Goal: Task Accomplishment & Management: Use online tool/utility

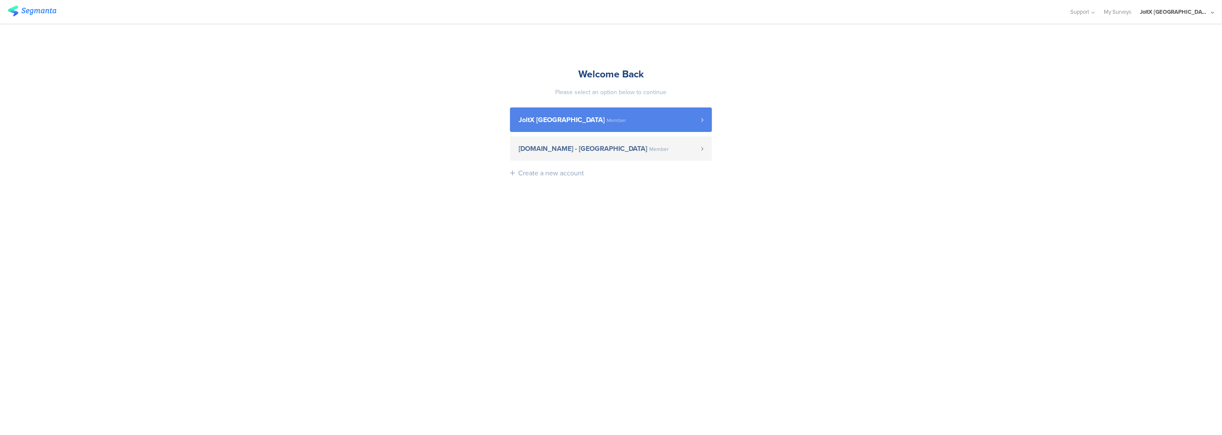
click at [582, 121] on span "JoltX Greece Member" at bounding box center [610, 119] width 183 height 7
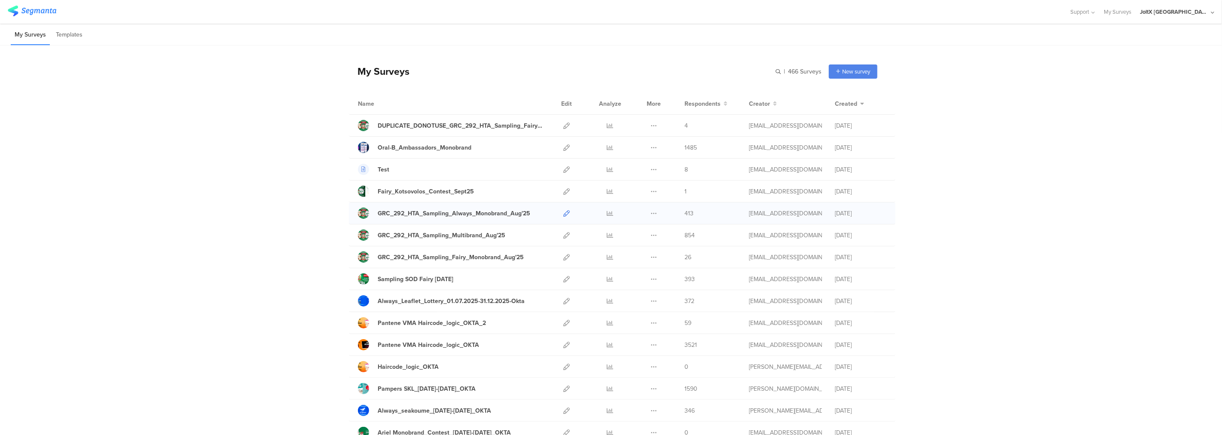
click at [563, 211] on icon at bounding box center [566, 213] width 6 height 6
click at [565, 280] on icon at bounding box center [566, 279] width 6 height 6
click at [563, 259] on icon at bounding box center [566, 257] width 6 height 6
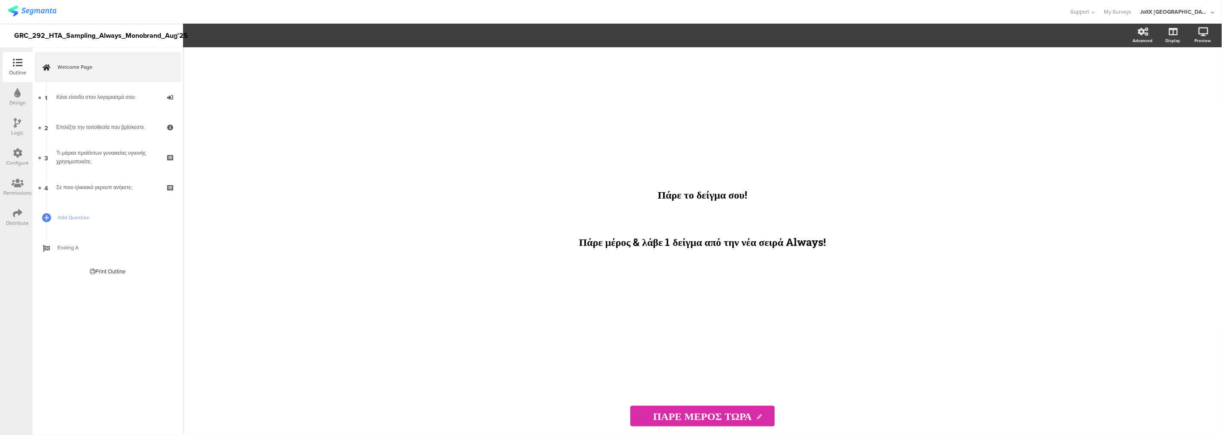
click at [15, 157] on div at bounding box center [17, 153] width 9 height 11
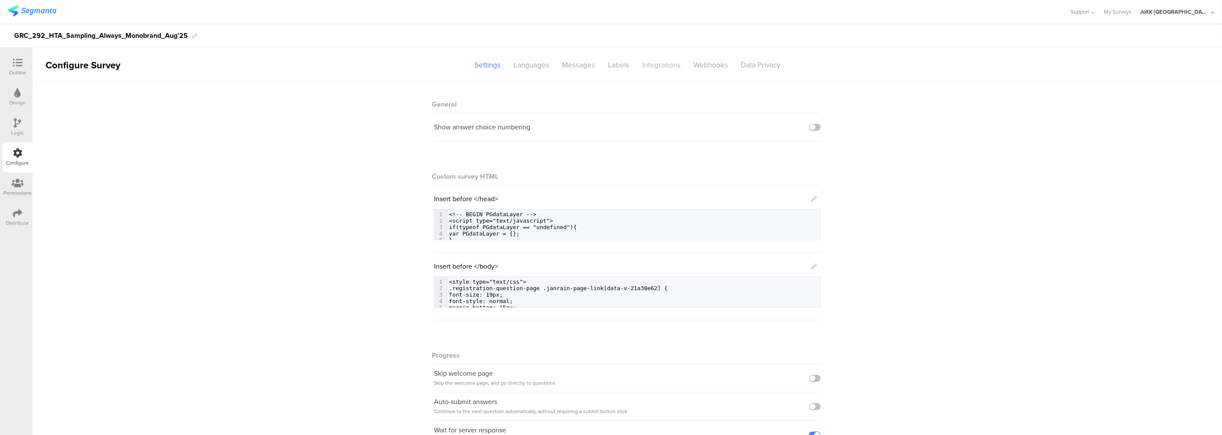
click at [656, 62] on div "Integrations" at bounding box center [661, 65] width 51 height 15
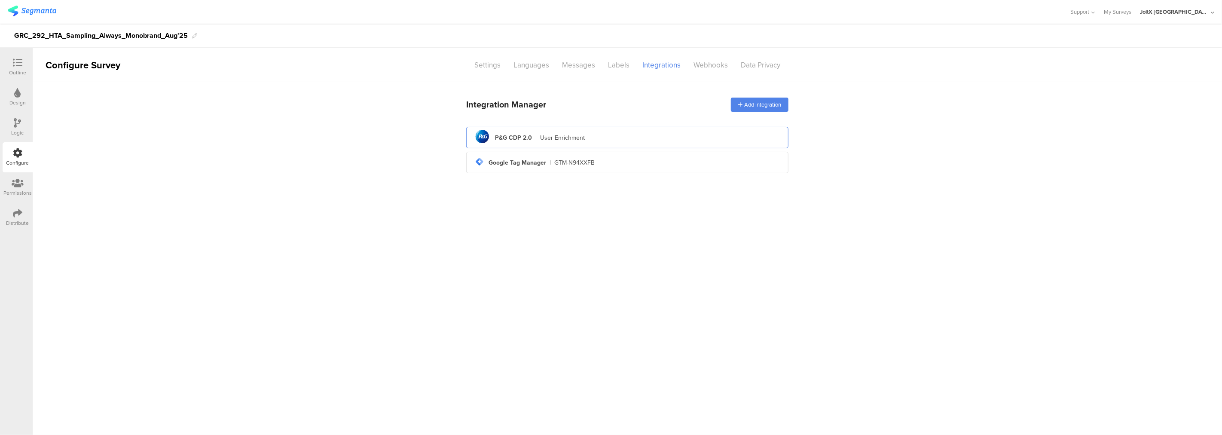
click at [569, 139] on div "User Enrichment" at bounding box center [562, 137] width 45 height 9
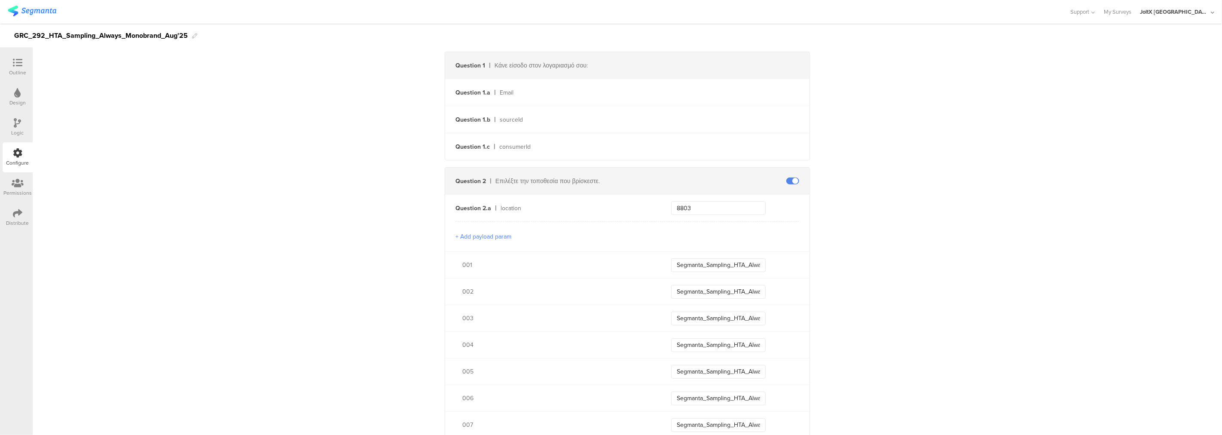
scroll to position [286, 0]
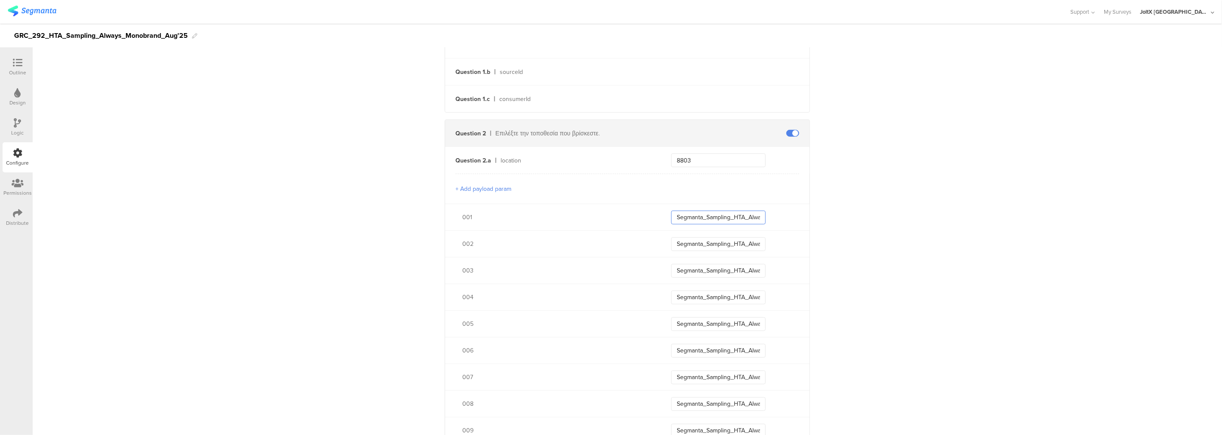
click at [683, 221] on input "Segmanta_Sampling_HTA_Always_Aug25_001" at bounding box center [718, 218] width 95 height 14
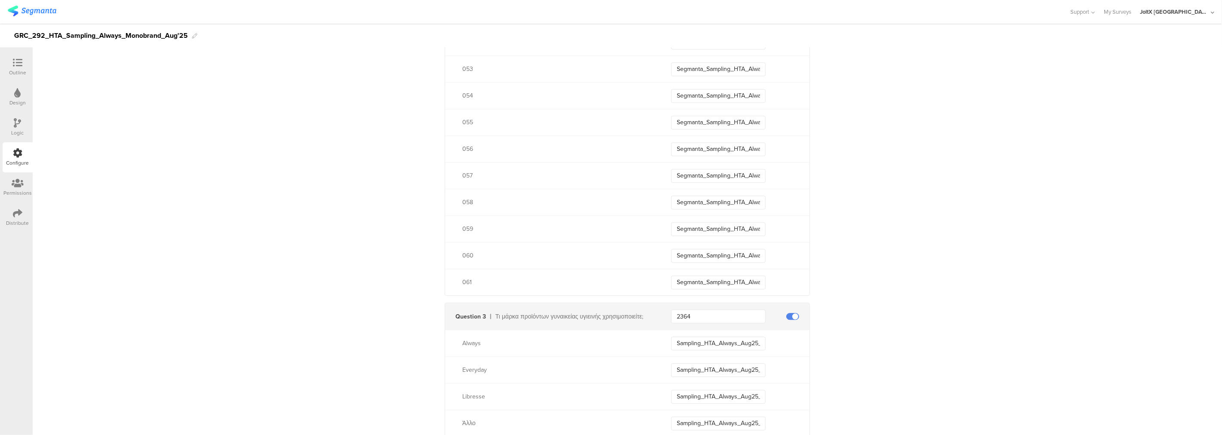
scroll to position [1909, 0]
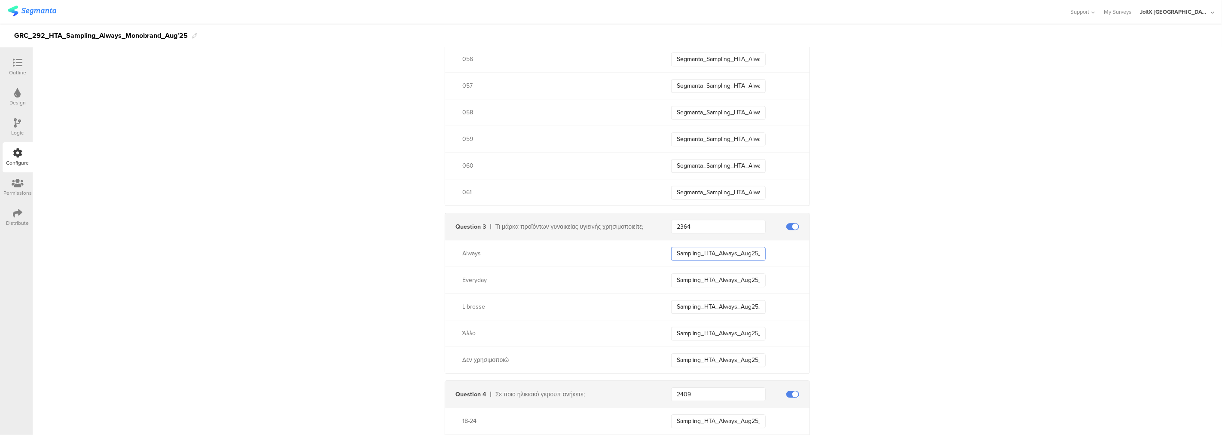
click at [693, 251] on input "Sampling_HTA_Always_Aug25_Always" at bounding box center [718, 254] width 95 height 14
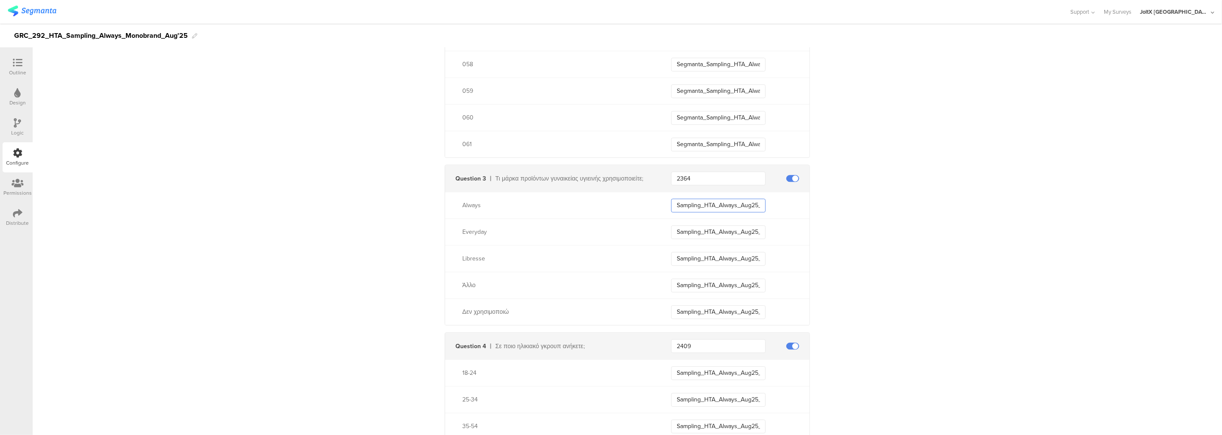
scroll to position [2052, 0]
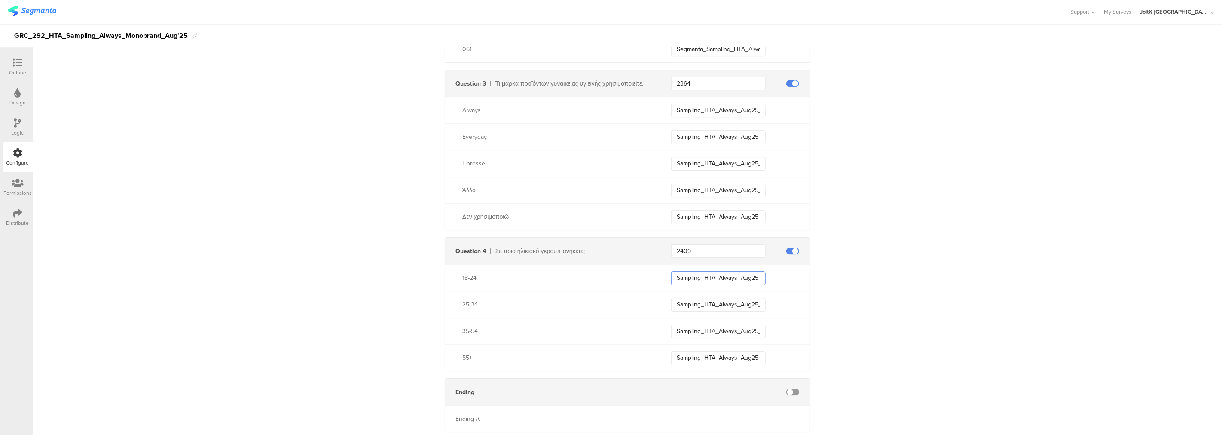
click at [725, 279] on input "Sampling_HTA_Always_Aug25_1824" at bounding box center [718, 278] width 95 height 14
click at [725, 278] on input "Sampling_HTA_Always_Aug25_1824" at bounding box center [718, 278] width 95 height 14
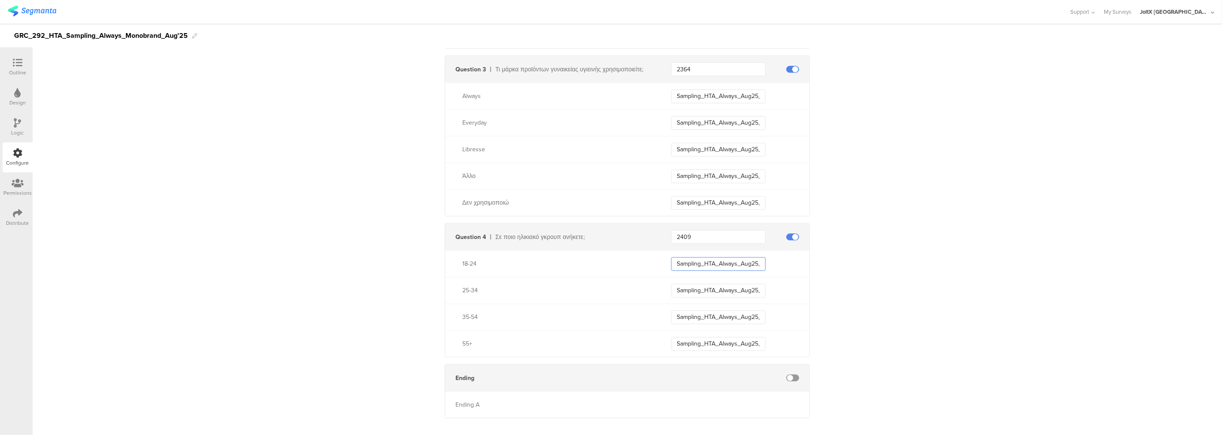
scroll to position [2079, 0]
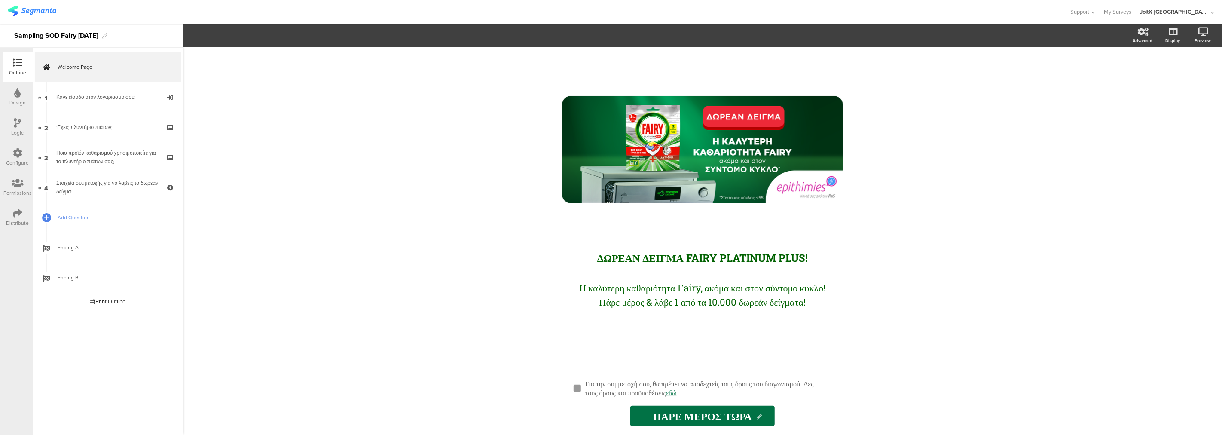
click at [11, 154] on div "Configure" at bounding box center [18, 157] width 30 height 30
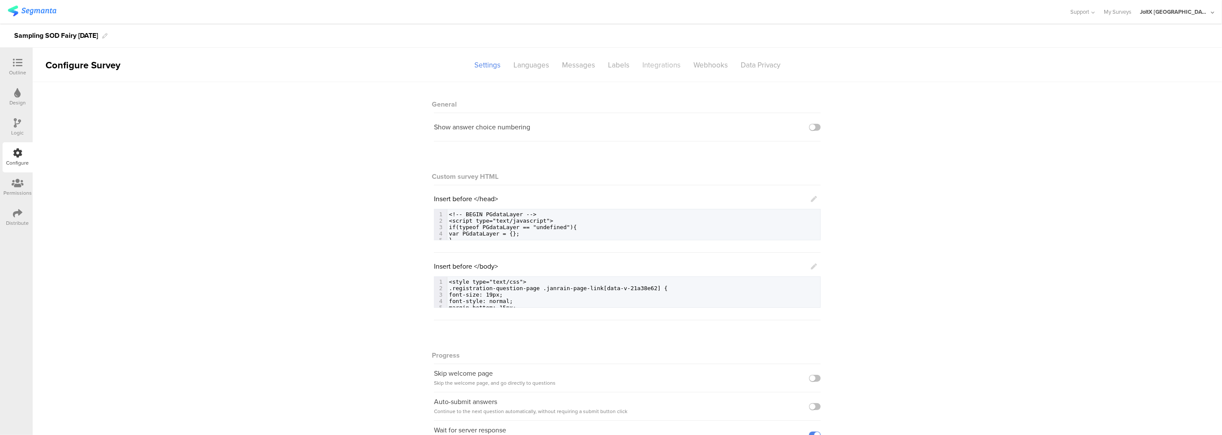
click at [647, 65] on div "Integrations" at bounding box center [661, 65] width 51 height 15
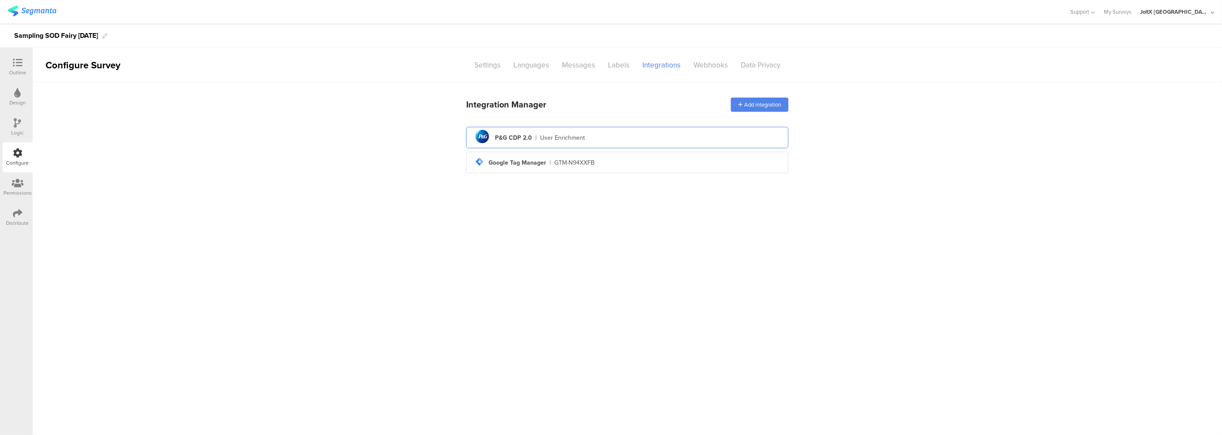
click at [574, 133] on div "User Enrichment" at bounding box center [562, 137] width 45 height 9
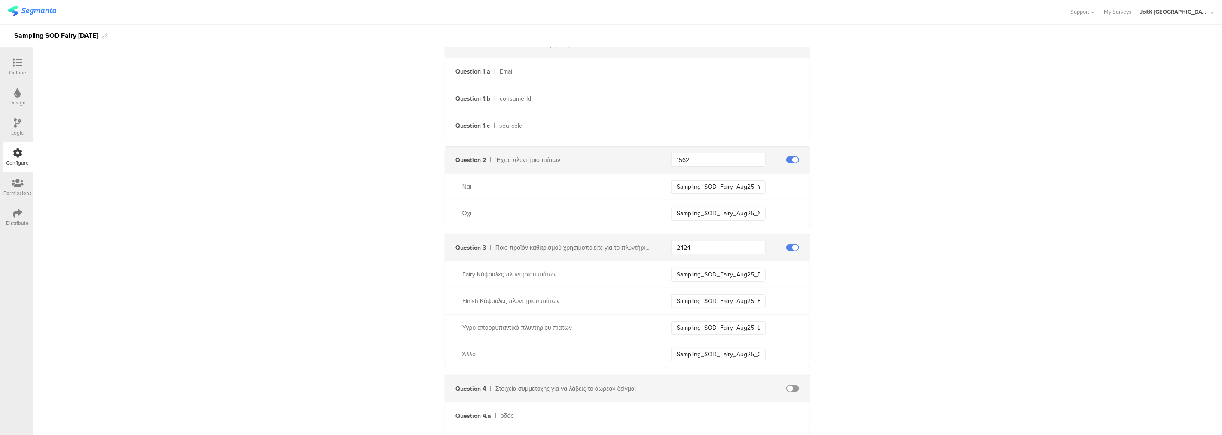
scroll to position [382, 0]
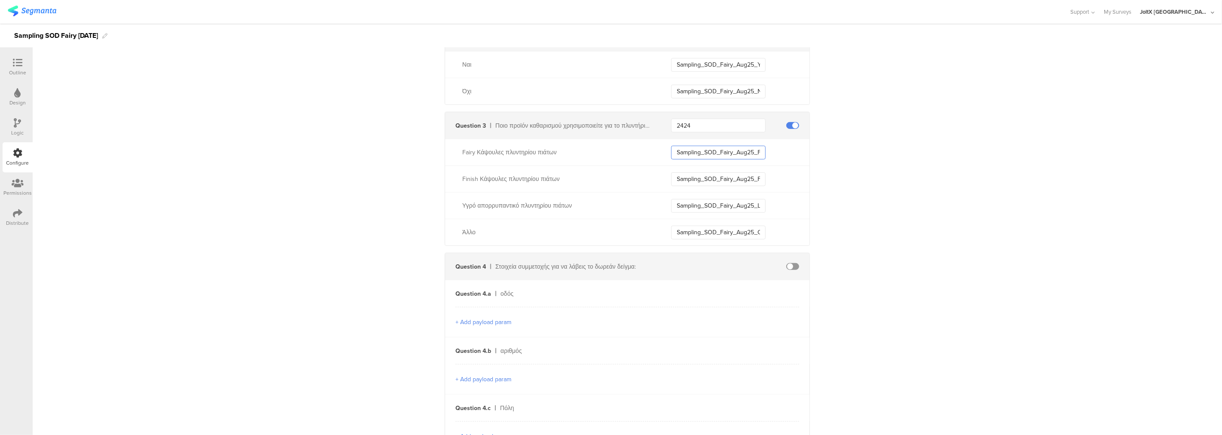
click at [713, 151] on input "Sampling_SOD_Fairy_Aug25_Fairy" at bounding box center [718, 153] width 95 height 14
click at [714, 150] on input "Sampling_SOD_Fairy_Aug25_Fairy" at bounding box center [718, 153] width 95 height 14
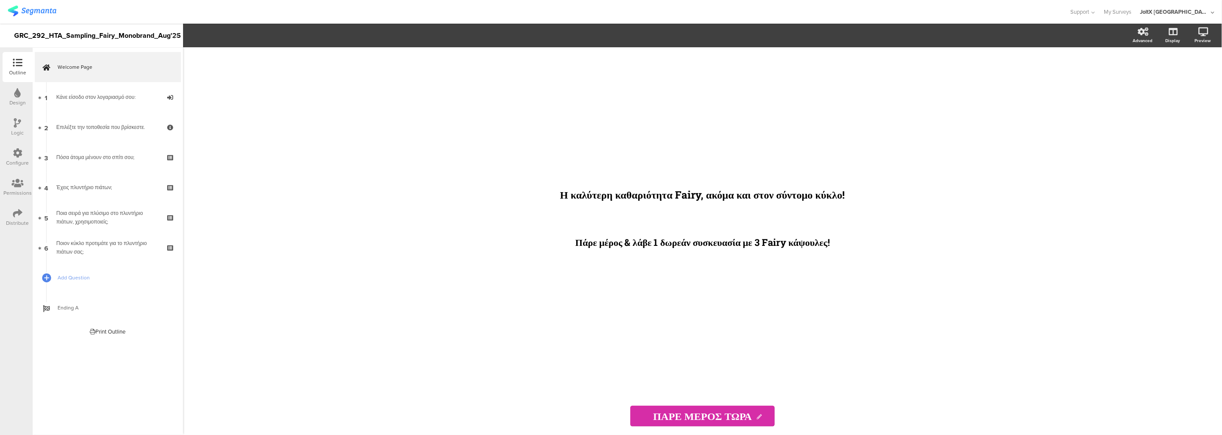
click at [14, 155] on icon at bounding box center [17, 152] width 9 height 9
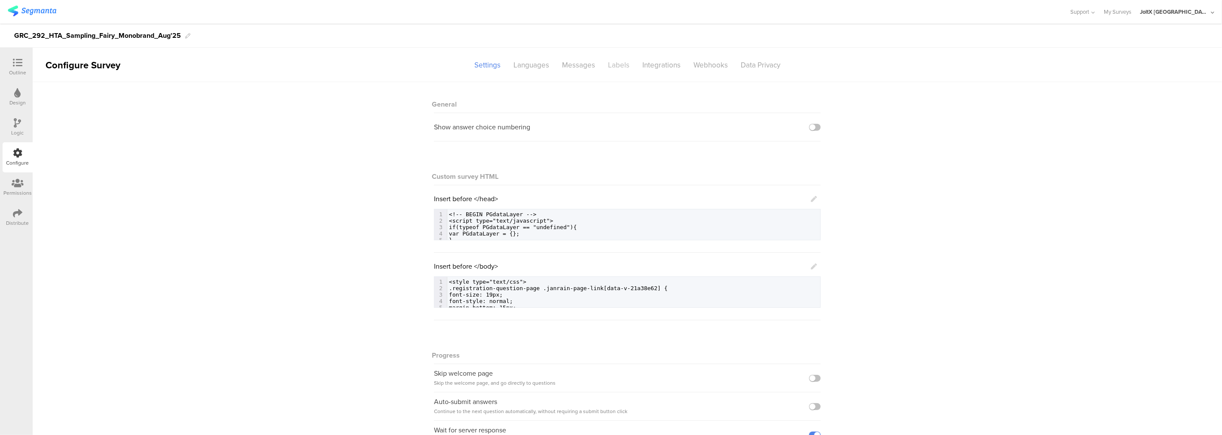
click at [611, 65] on div "Labels" at bounding box center [619, 65] width 34 height 15
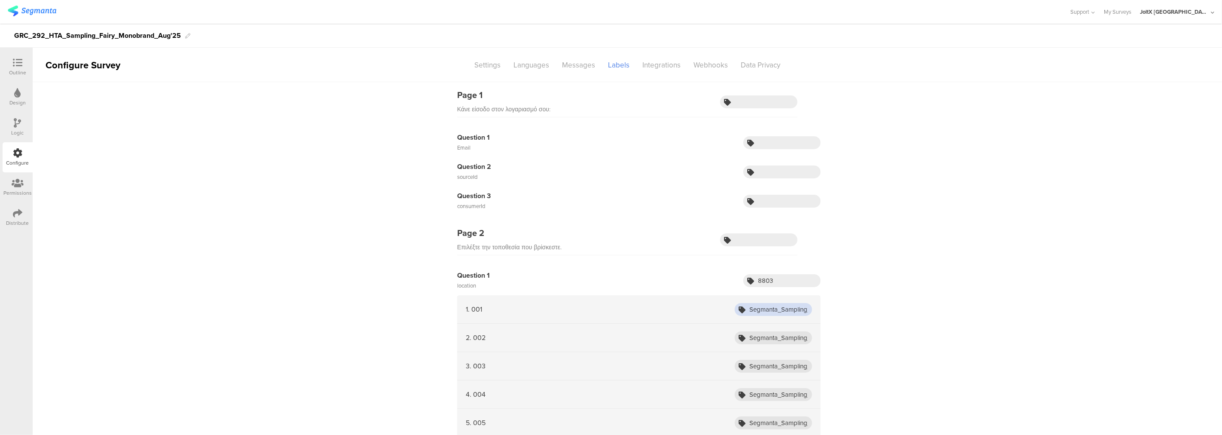
click at [764, 308] on input "Segmanta_Sampling_HTA_Fairy_Aug25_001" at bounding box center [773, 309] width 77 height 13
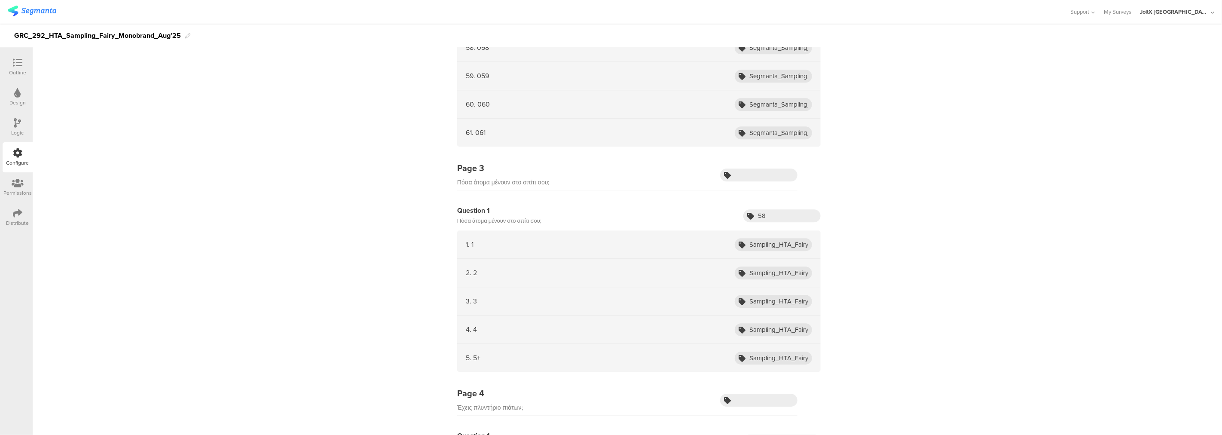
scroll to position [2005, 0]
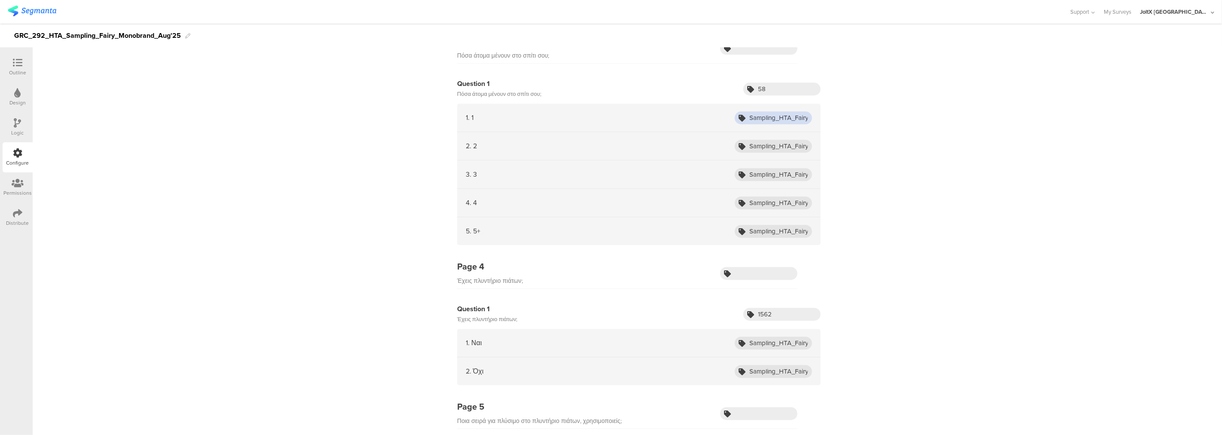
click at [763, 117] on input "Sampling_HTA_Fairy_Aug25_1" at bounding box center [773, 117] width 77 height 13
drag, startPoint x: 775, startPoint y: 118, endPoint x: 828, endPoint y: 123, distance: 53.1
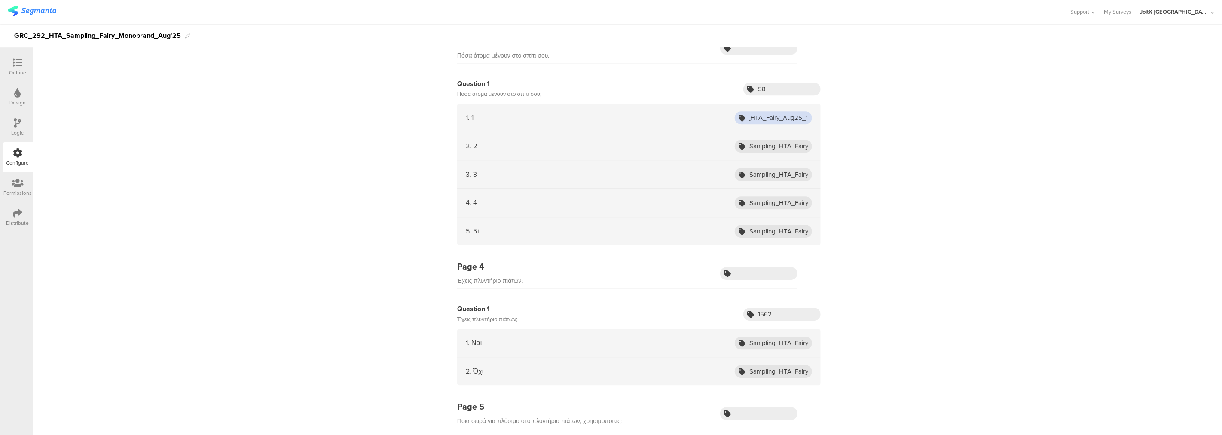
click at [758, 345] on input "Sampling_HTA_Fairy_Aug25_ADW_Owner" at bounding box center [773, 342] width 77 height 13
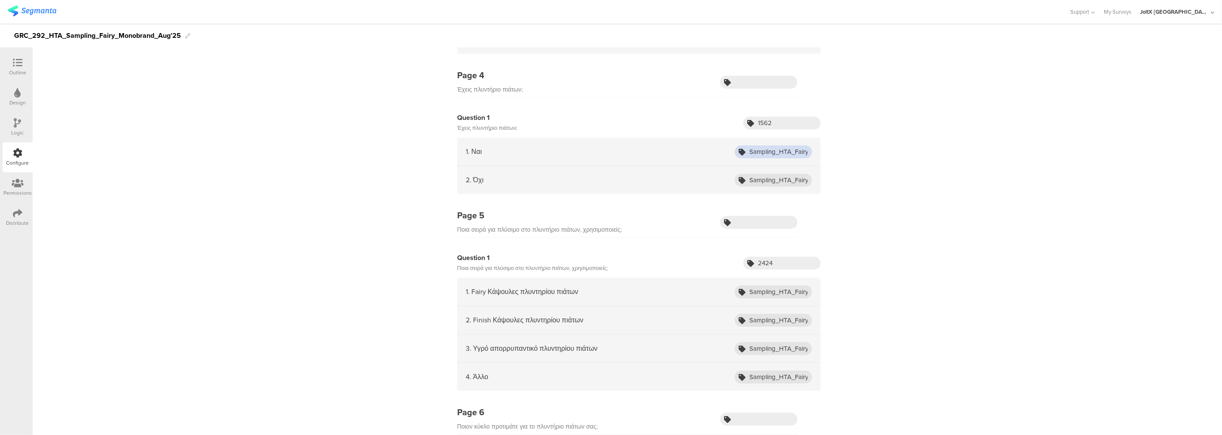
scroll to position [2244, 0]
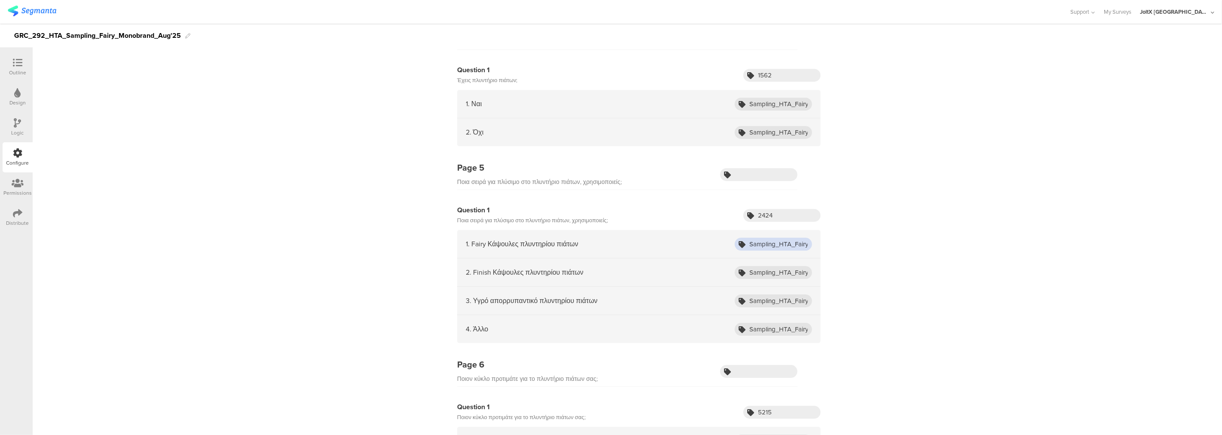
click at [772, 243] on input "Sampling_HTA_Fairy_Aug25_ADW_Fairy" at bounding box center [773, 244] width 77 height 13
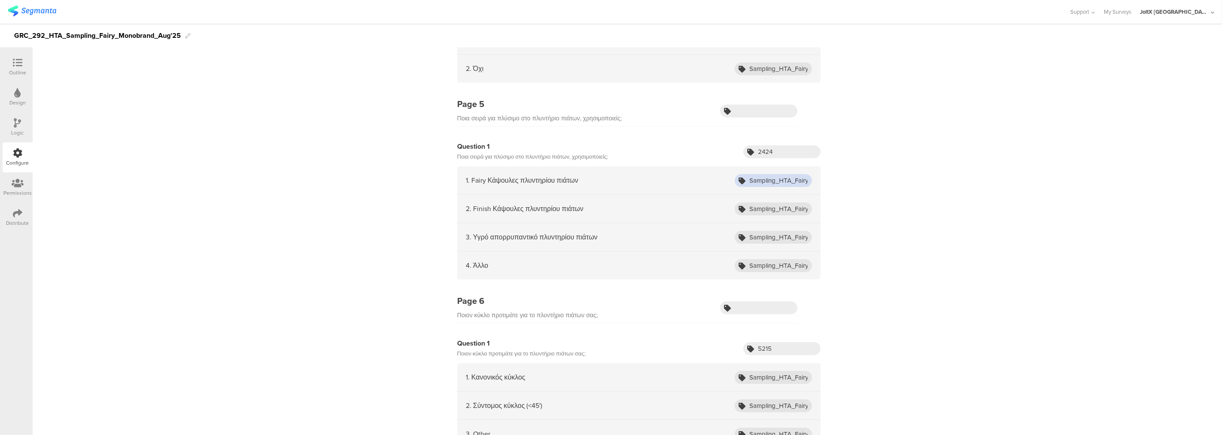
scroll to position [2387, 0]
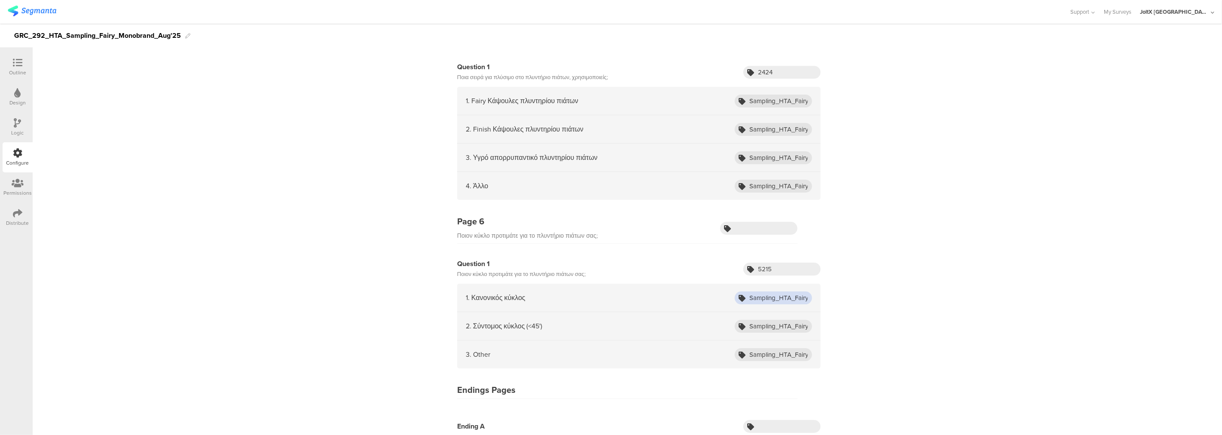
click at [760, 298] on input "Sampling_HTA_Fairy_Aug25_NormalCycle" at bounding box center [773, 297] width 77 height 13
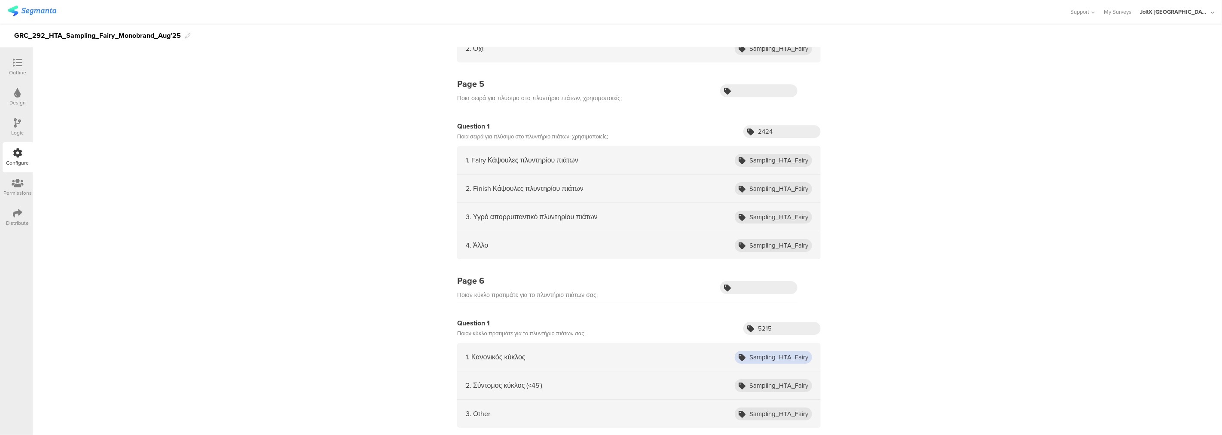
scroll to position [2250, 0]
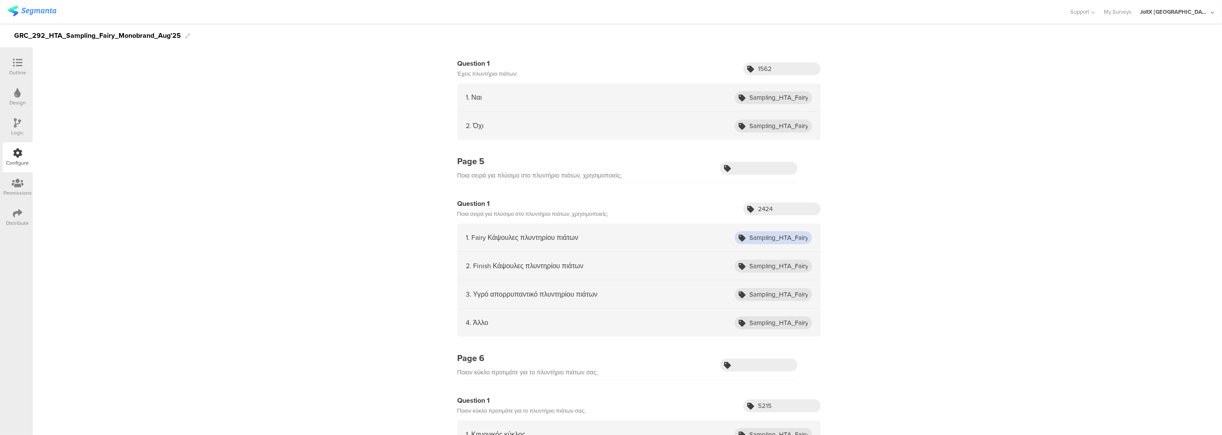
click at [770, 233] on input "Sampling_HTA_Fairy_Aug25_ADW_Fairy" at bounding box center [773, 237] width 77 height 13
click at [770, 236] on input "Sampling_HTA_Fairy_Aug25_ADW_Fairy" at bounding box center [773, 237] width 77 height 13
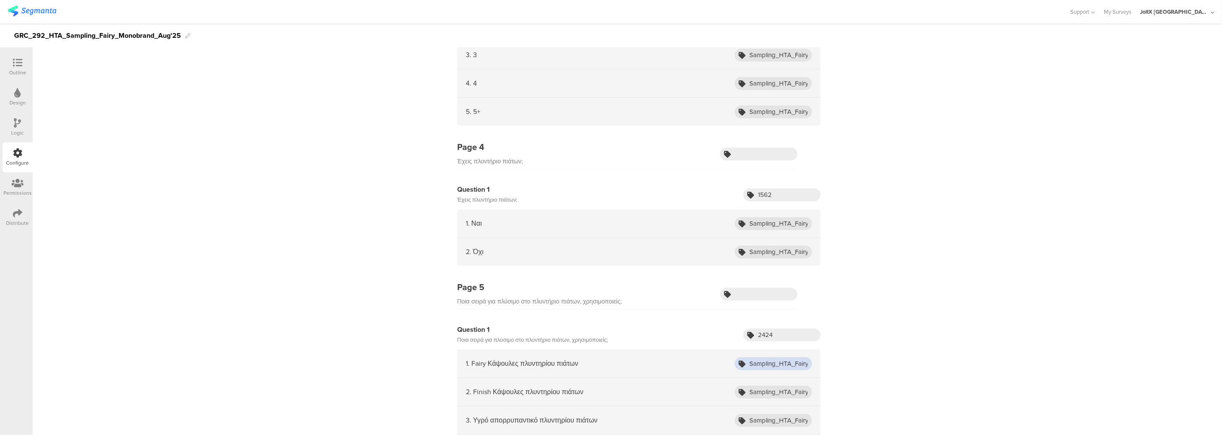
scroll to position [2107, 0]
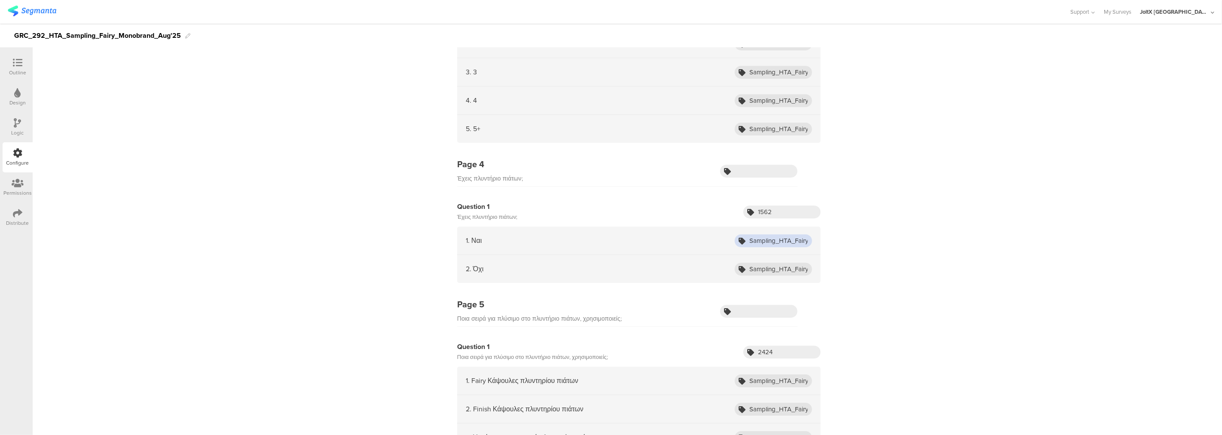
click at [779, 238] on input "Sampling_HTA_Fairy_Aug25_ADW_Owner" at bounding box center [773, 240] width 77 height 13
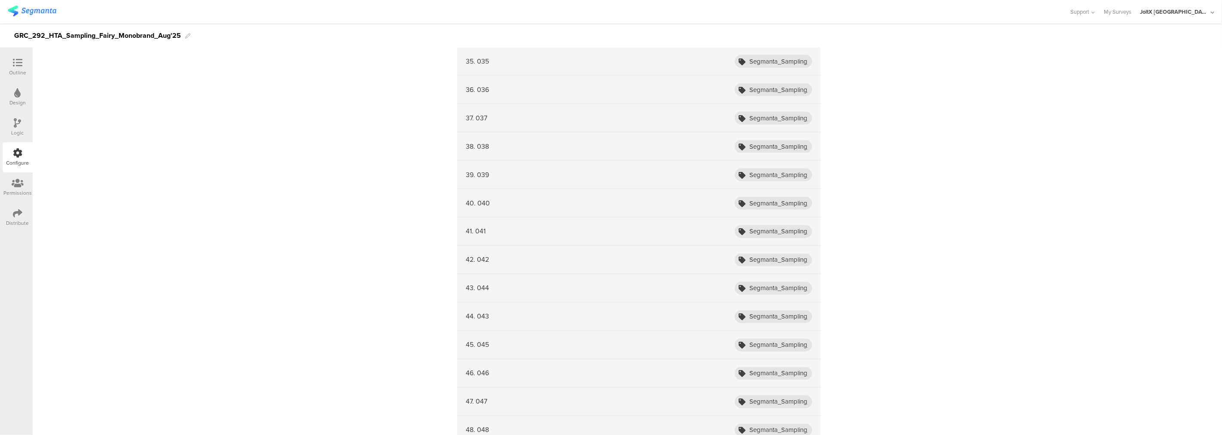
scroll to position [1057, 0]
